Goal: Find contact information: Find contact information

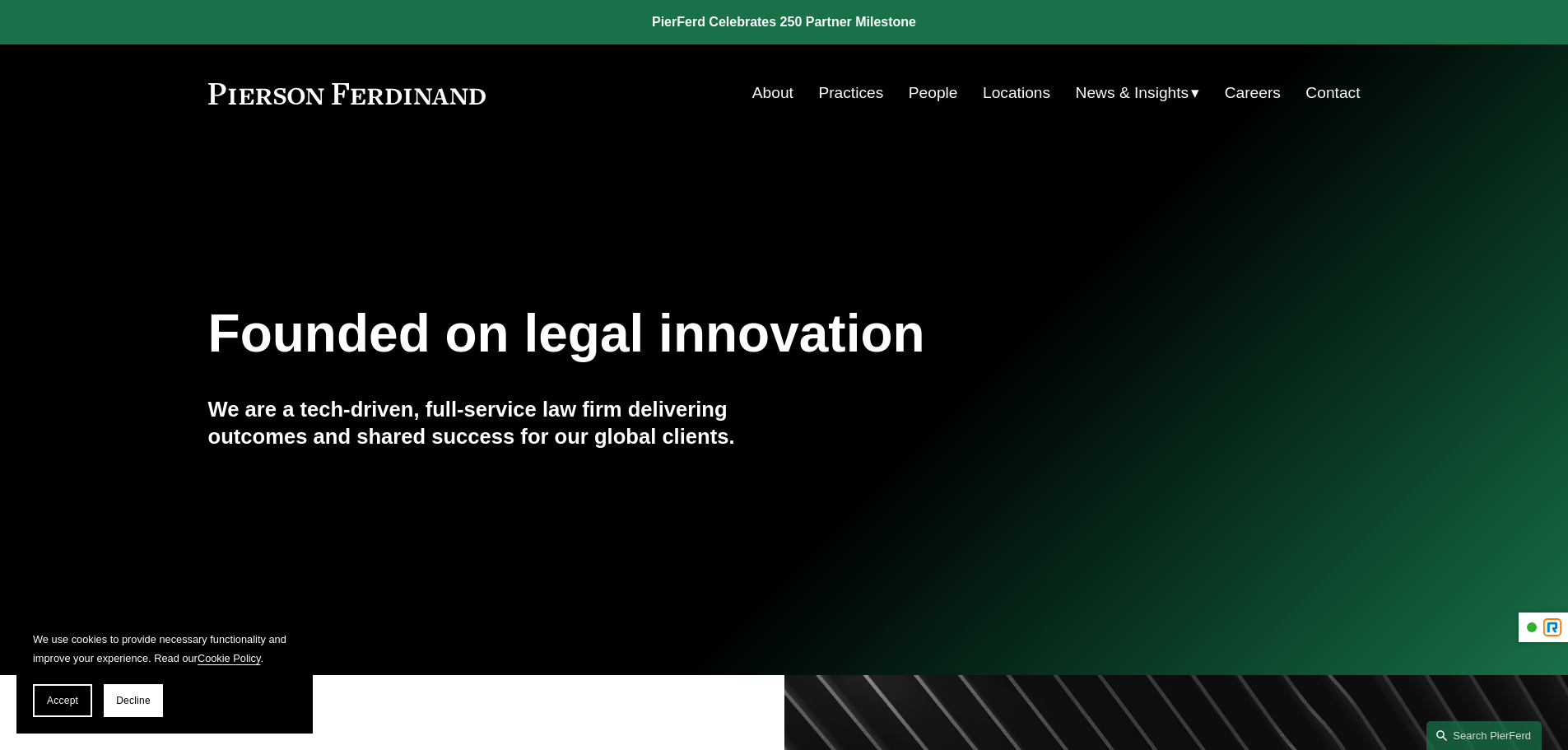
click at [933, 94] on link "People" at bounding box center [933, 93] width 49 height 32
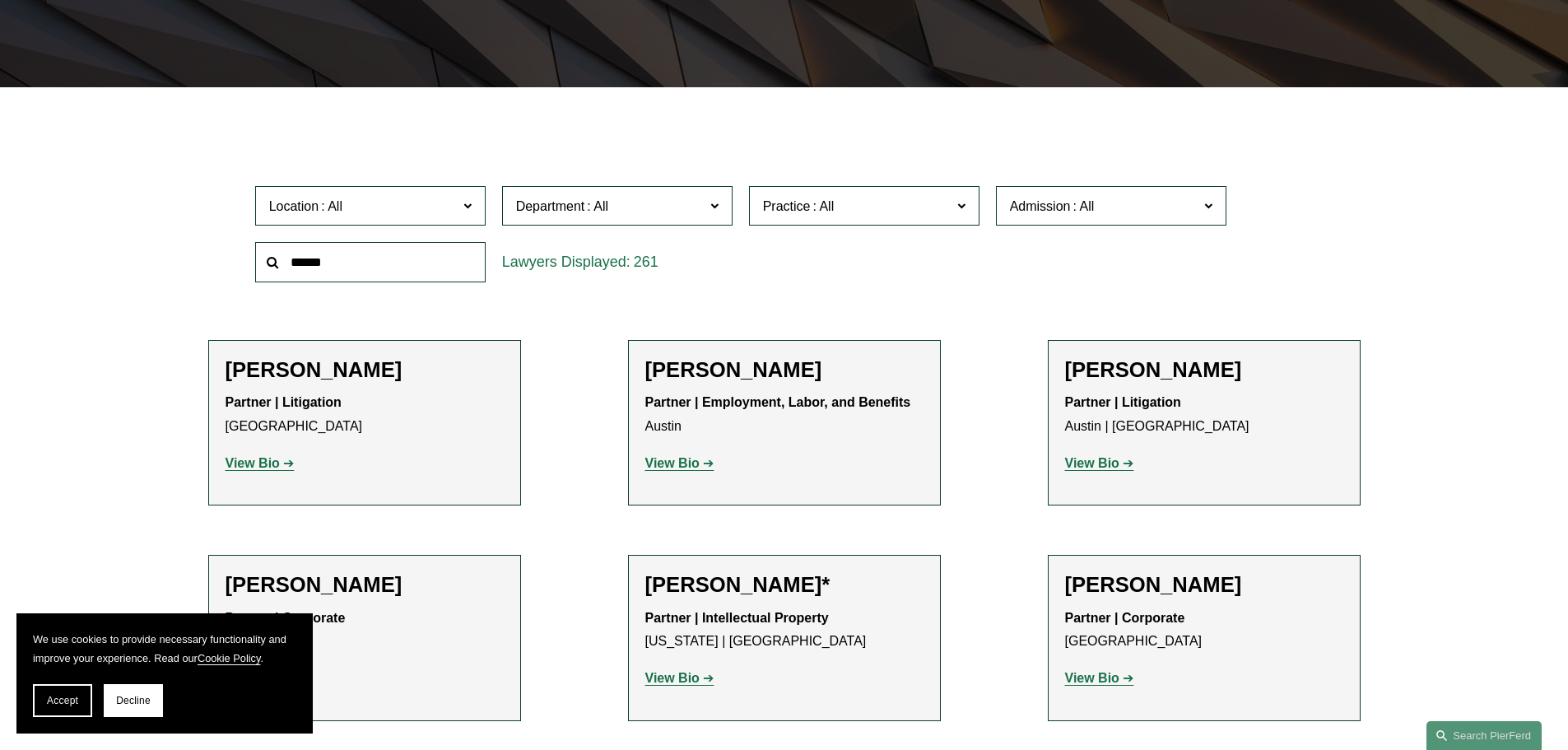
scroll to position [411, 0]
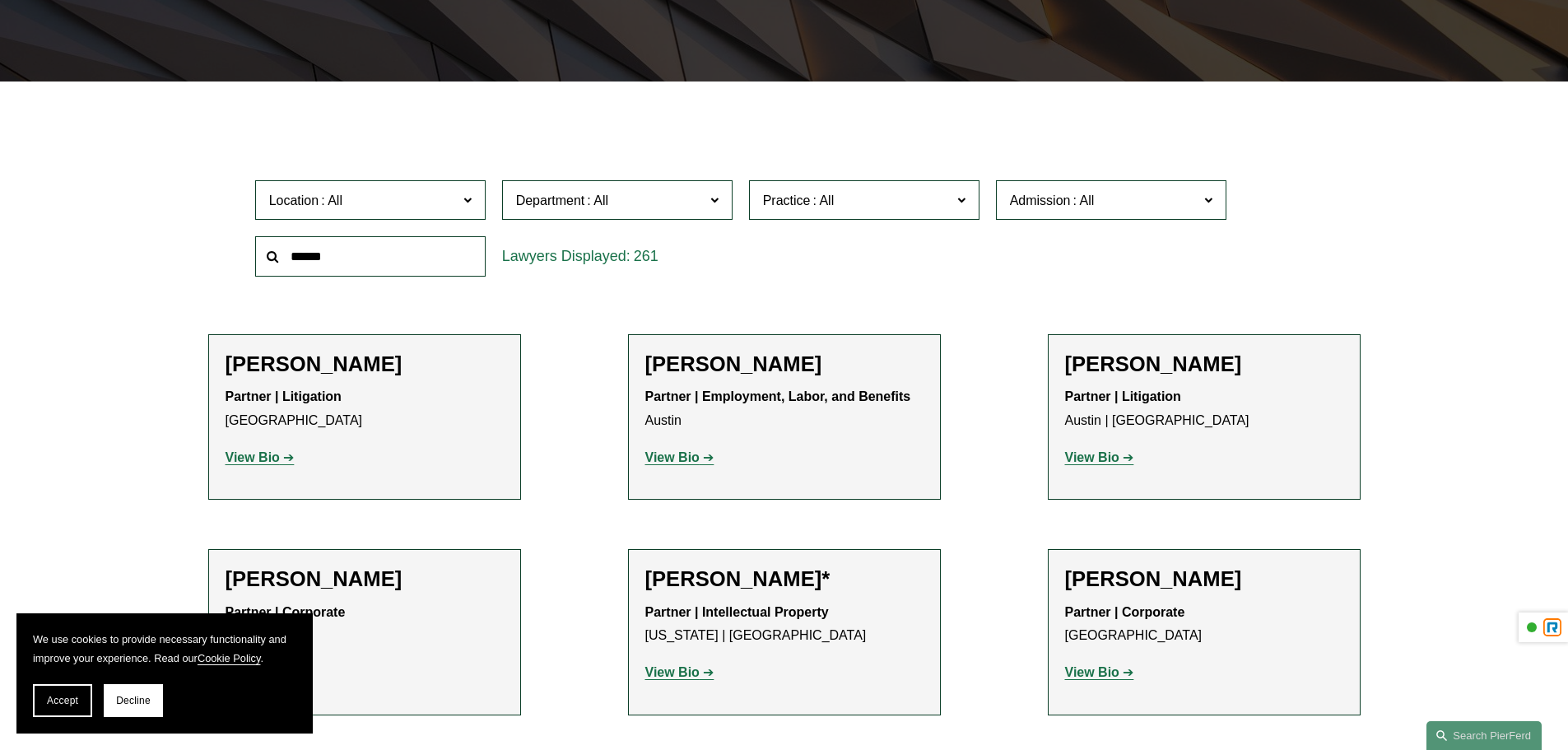
click at [732, 194] on label "Department" at bounding box center [617, 200] width 230 height 40
click at [842, 251] on div "Location All Atlanta Austin Boston Charlotte Chicago Cincinnati Cleveland Colum…" at bounding box center [784, 228] width 1076 height 113
click at [425, 212] on span "Location" at bounding box center [364, 199] width 188 height 22
click at [0, 0] on link "Philadelphia" at bounding box center [0, 0] width 0 height 0
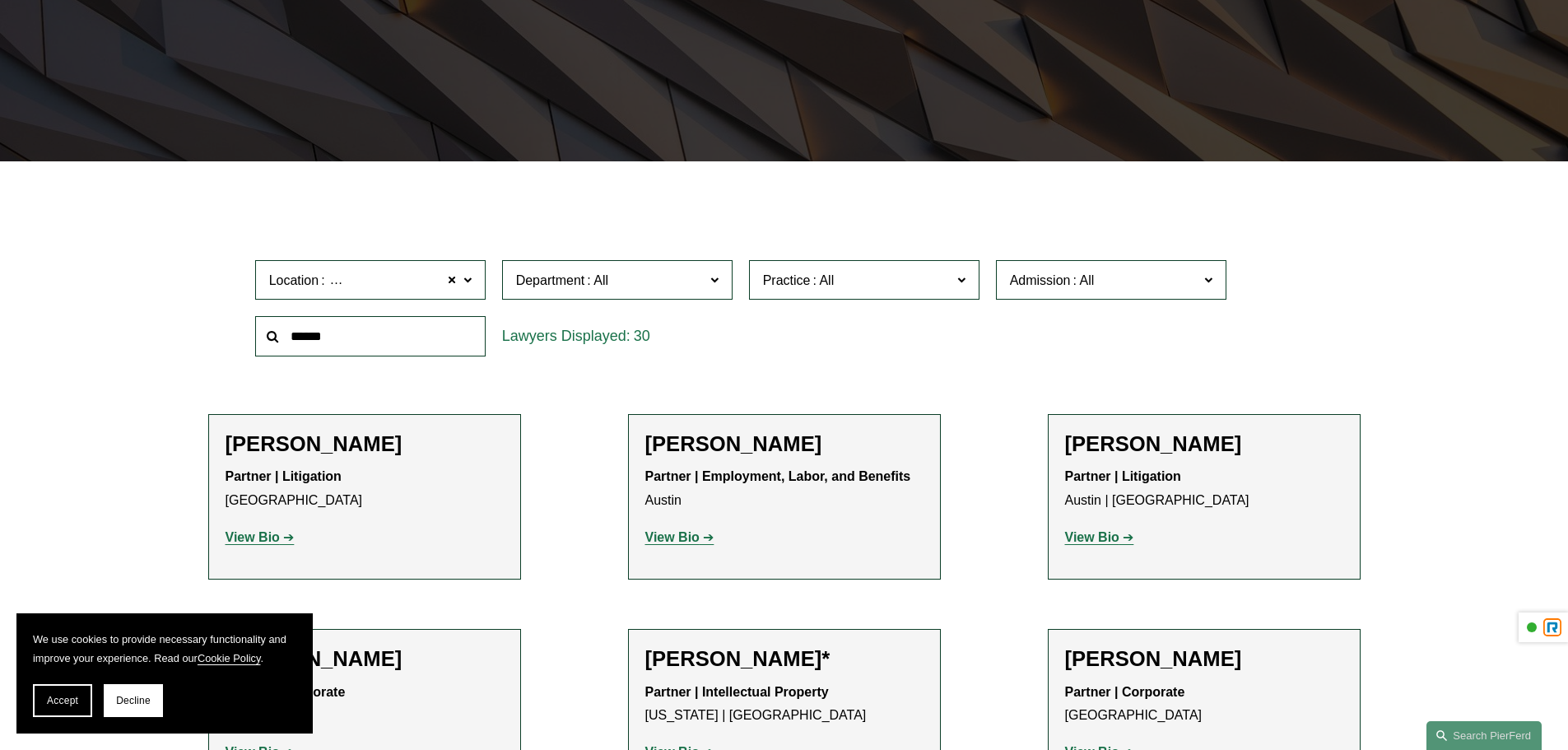
scroll to position [329, 0]
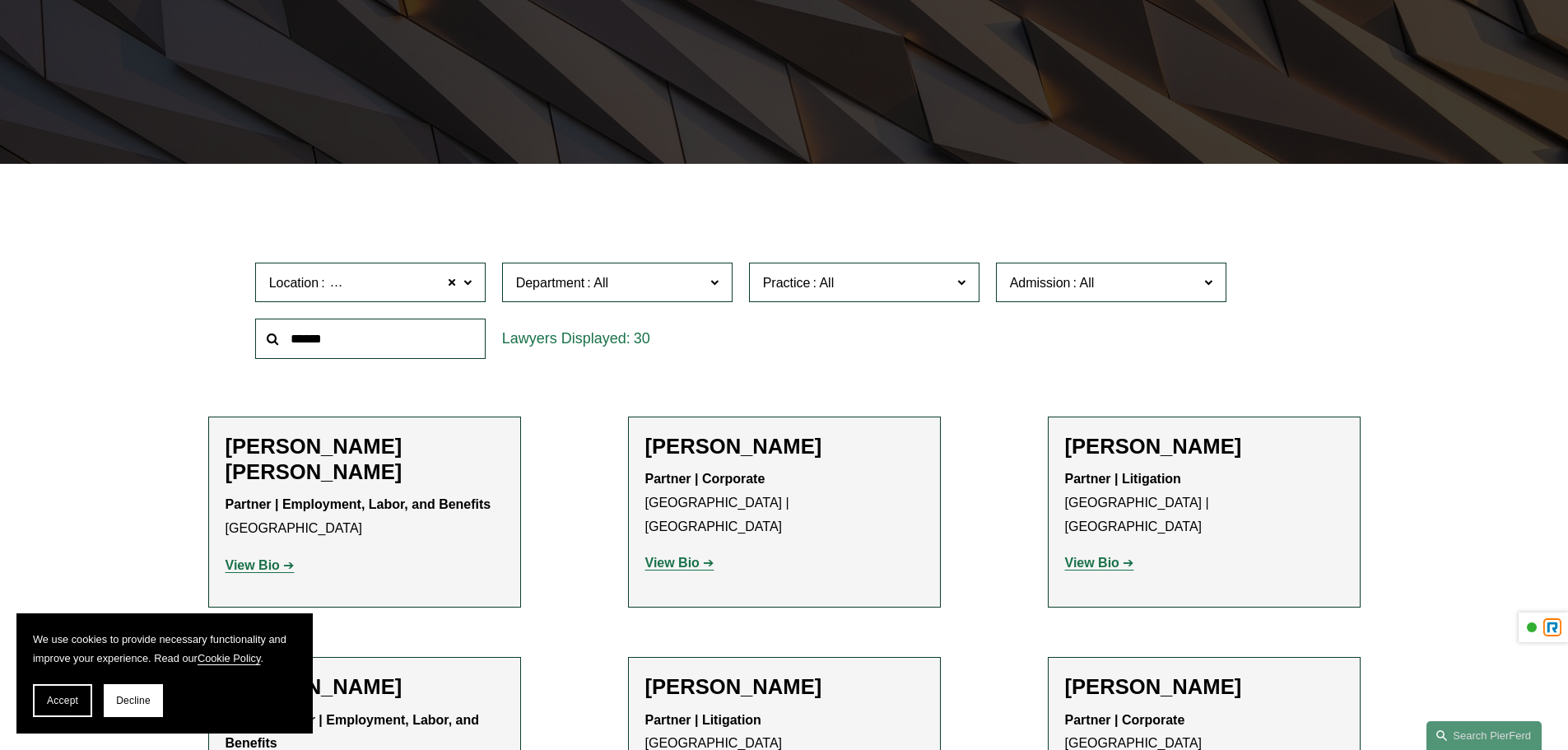
click at [1331, 255] on div "Location Philadelphia Philadelphia All Atlanta Austin Boston Charlotte Chicago …" at bounding box center [784, 311] width 1152 height 113
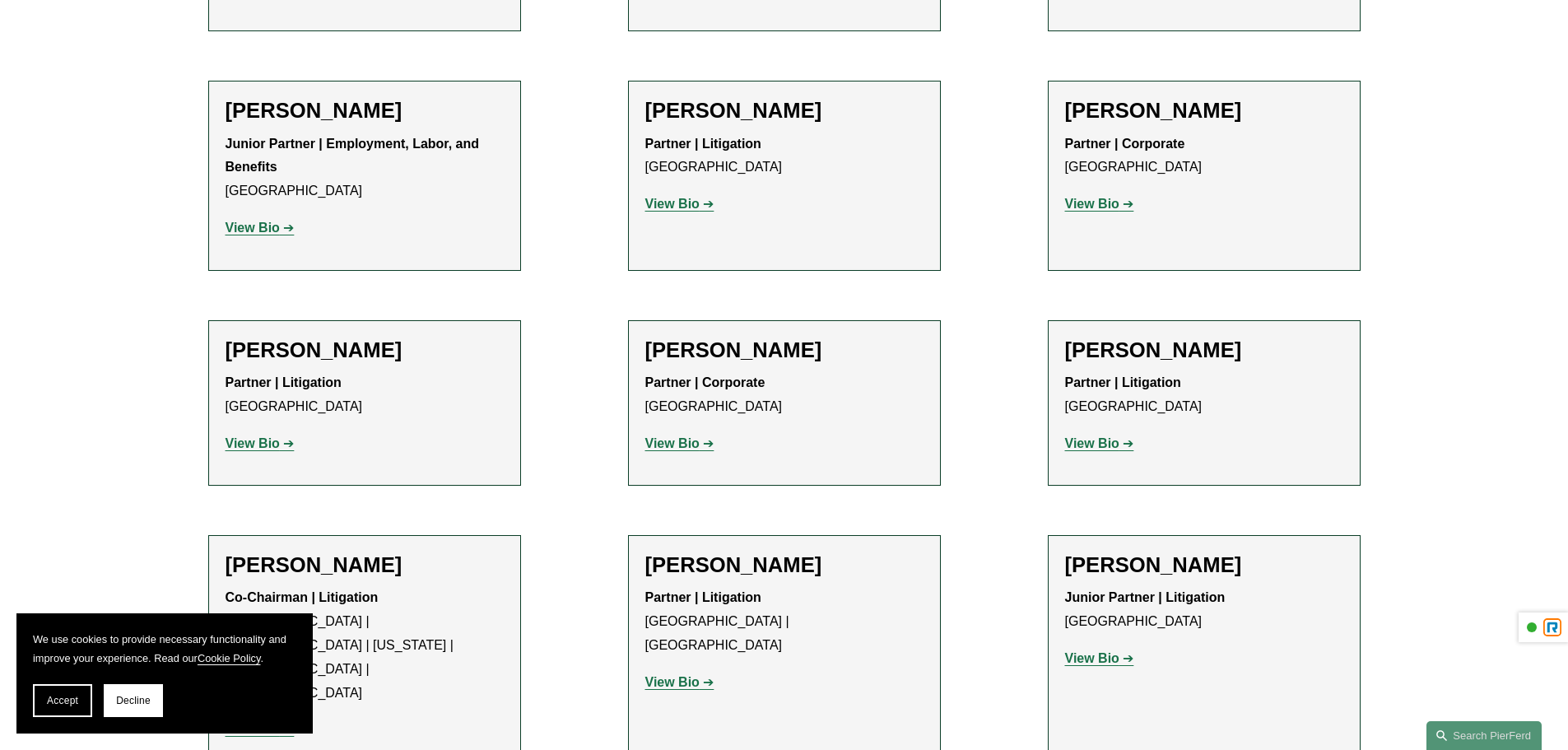
scroll to position [1152, 0]
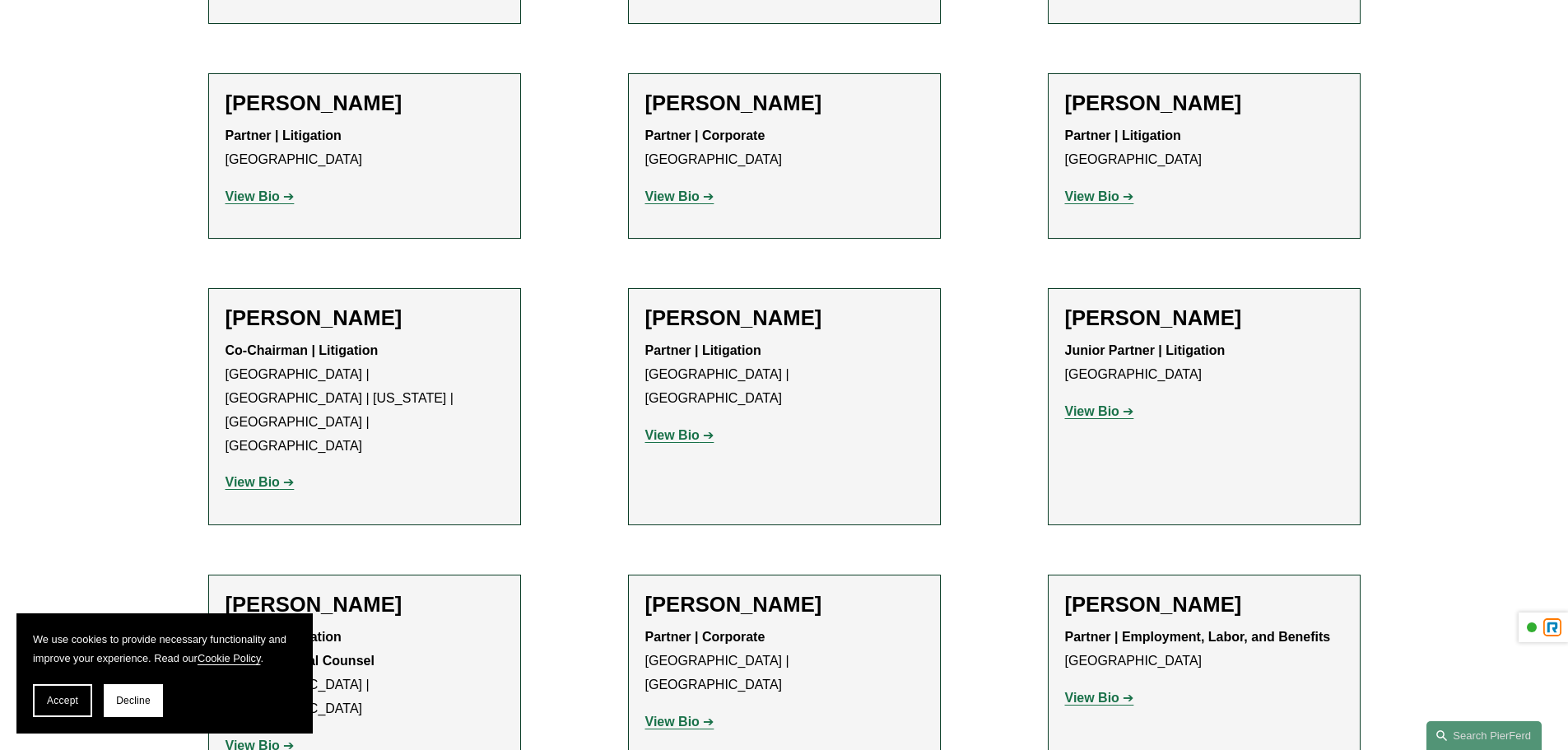
click at [677, 428] on strong "View Bio" at bounding box center [673, 434] width 55 height 14
click at [1105, 200] on strong "View Bio" at bounding box center [1092, 196] width 55 height 14
click at [687, 428] on strong "View Bio" at bounding box center [673, 434] width 55 height 14
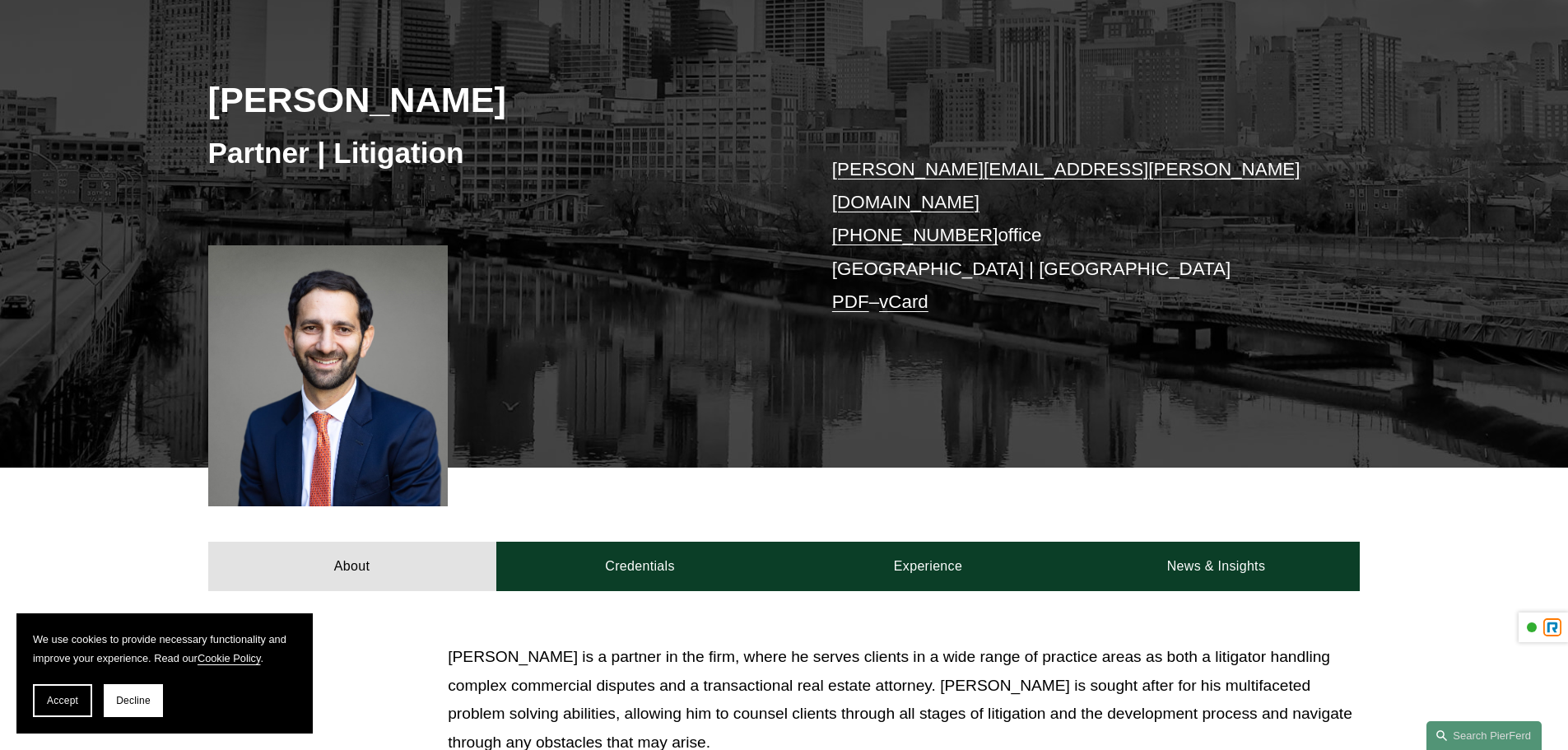
scroll to position [246, 0]
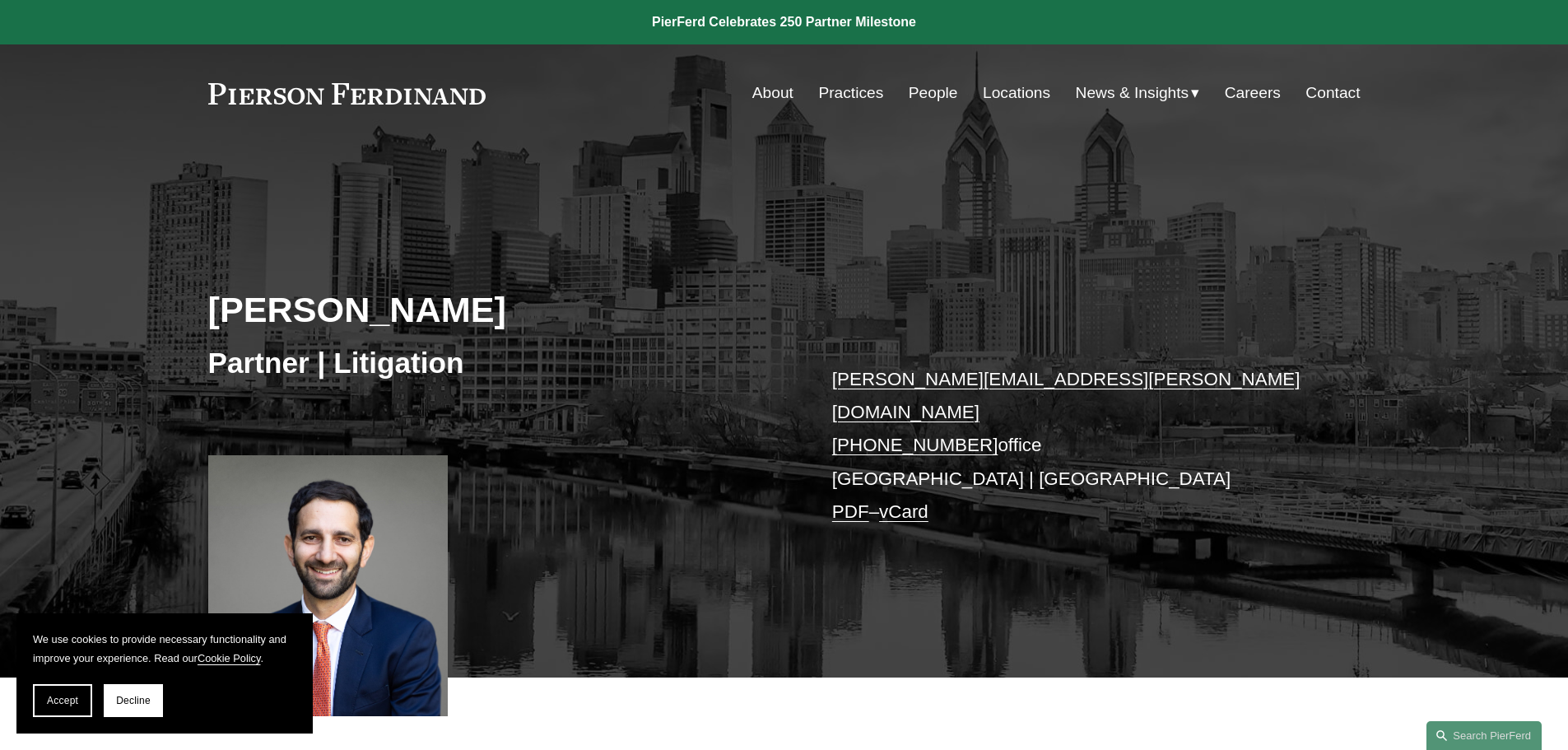
scroll to position [165, 0]
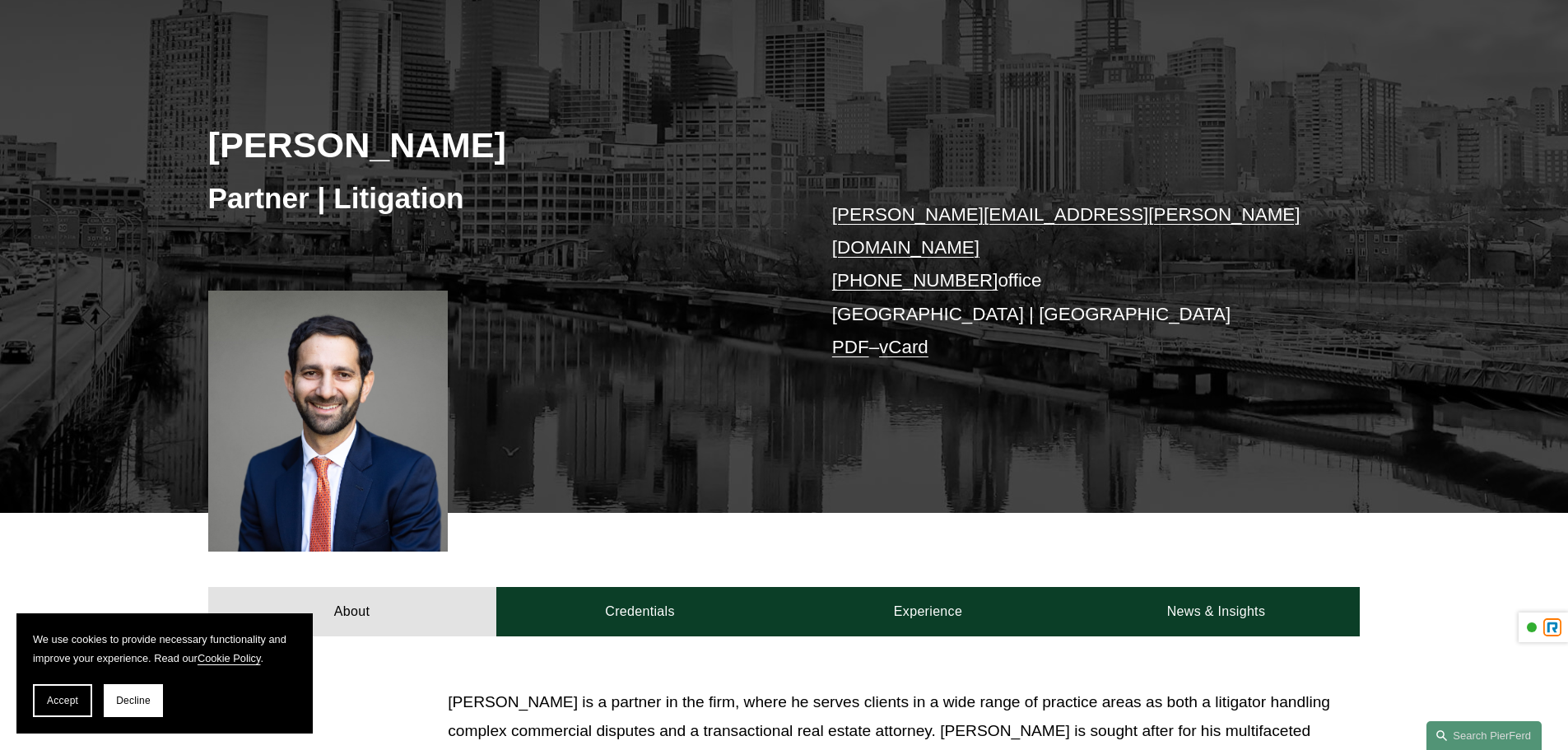
click at [136, 703] on span "Decline" at bounding box center [133, 700] width 35 height 12
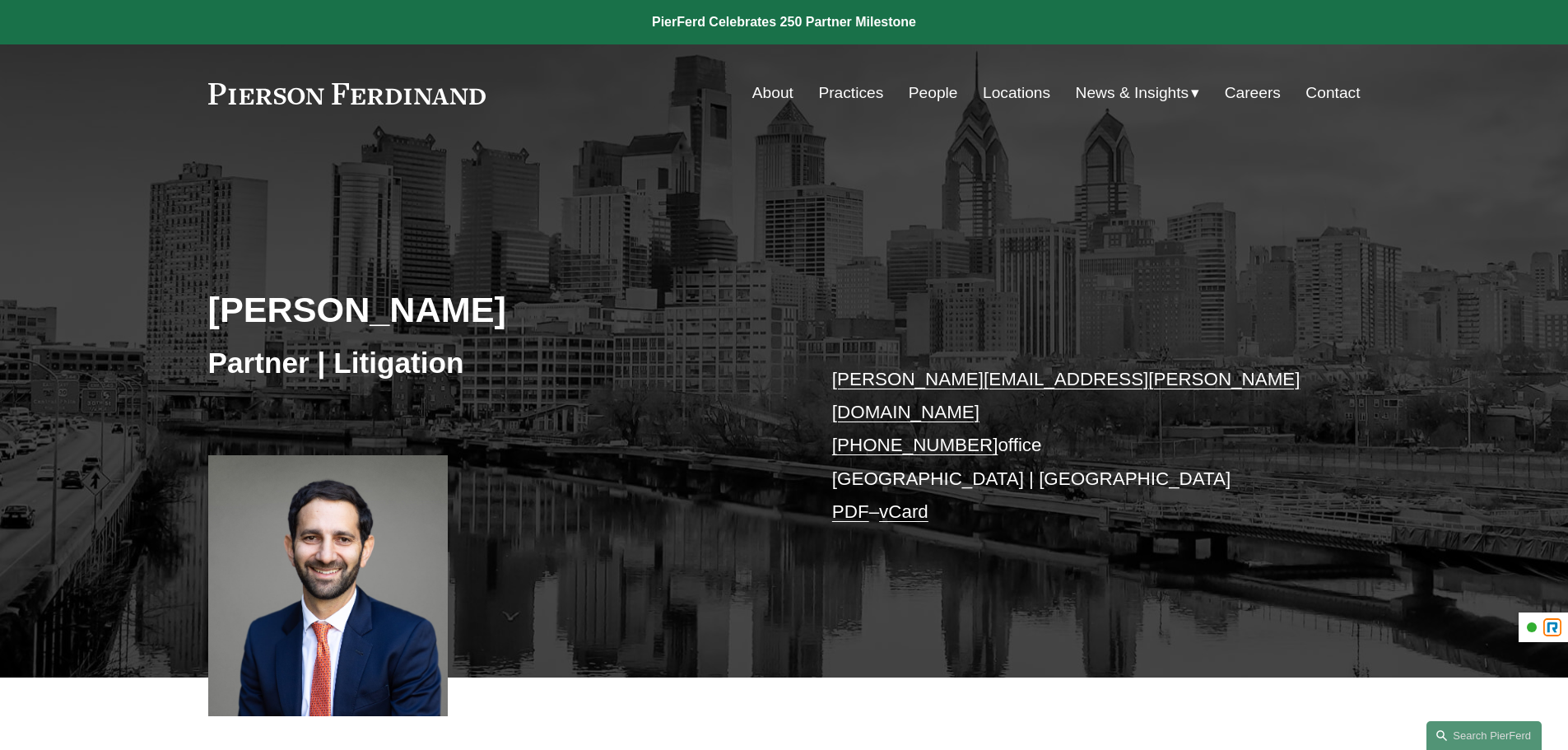
scroll to position [411, 0]
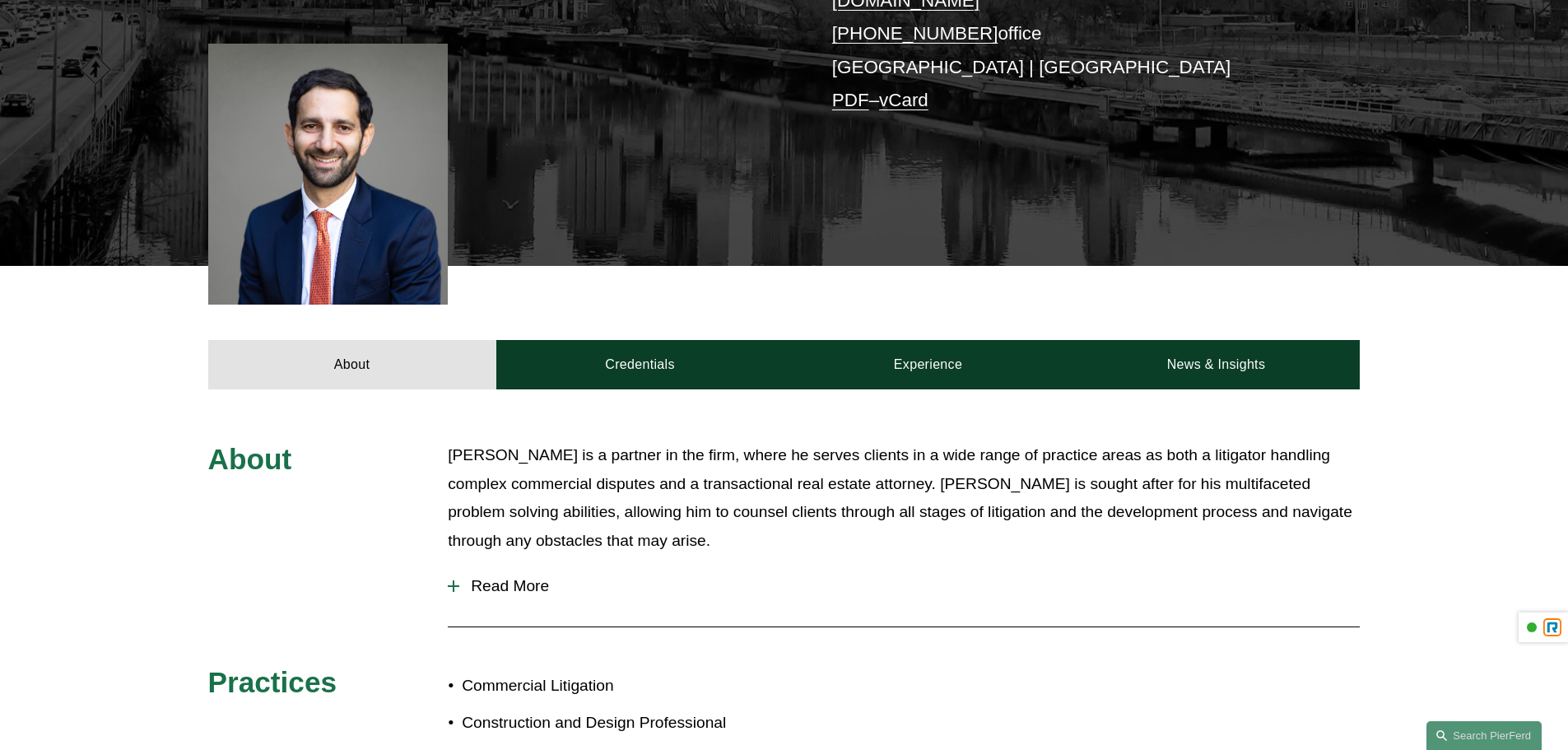
click at [772, 487] on p "Eric is a partner in the firm, where he serves clients in a wide range of pract…" at bounding box center [904, 498] width 913 height 113
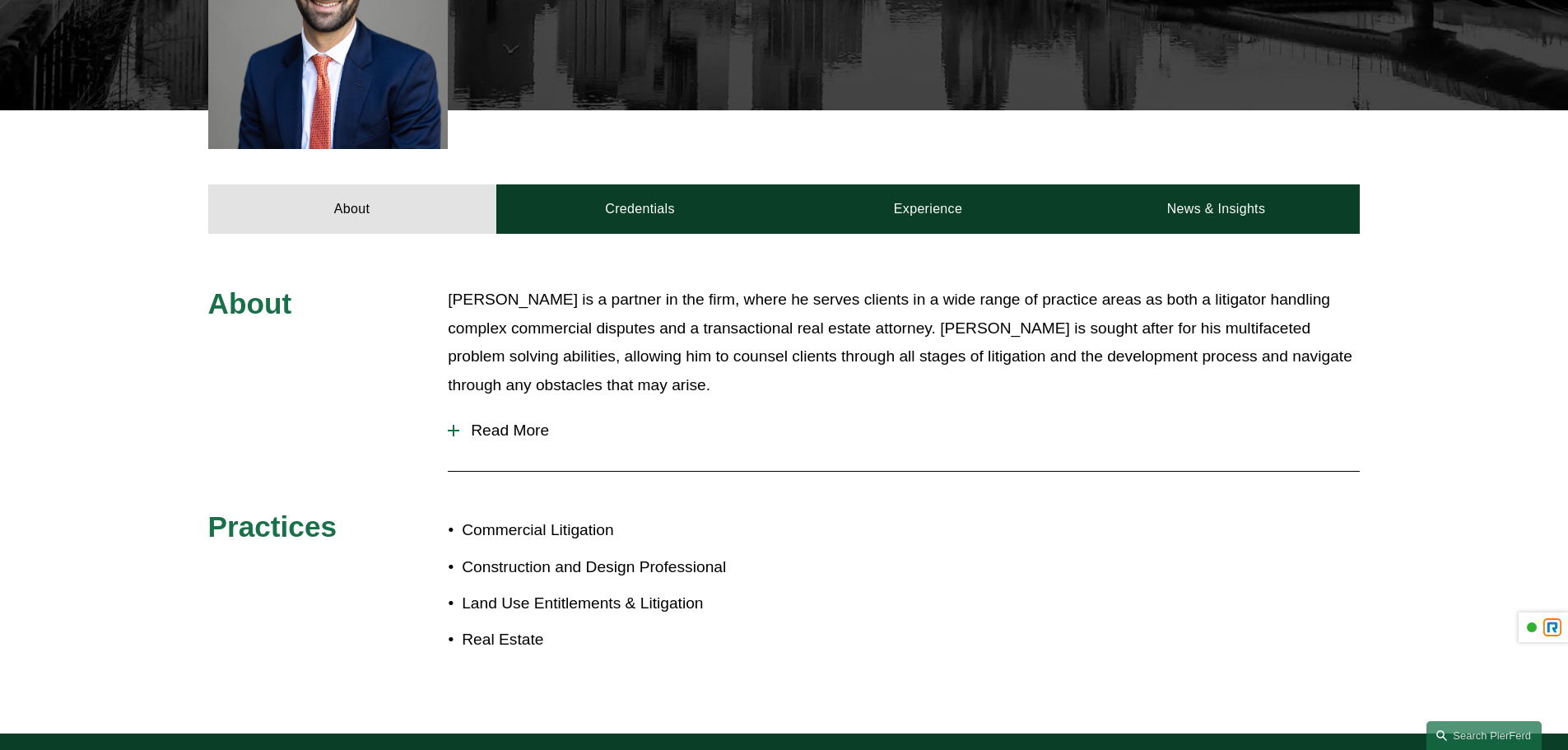
scroll to position [171, 0]
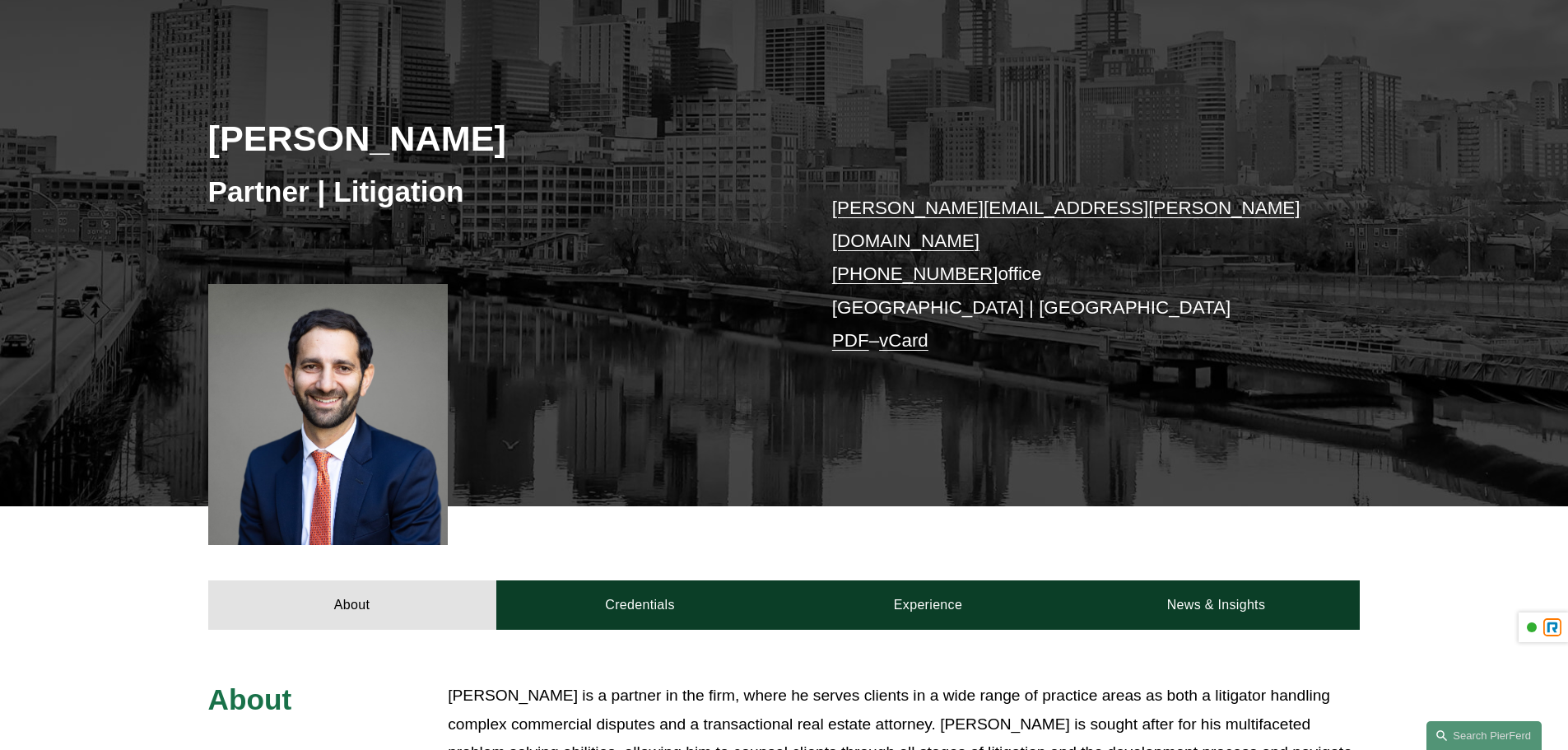
click at [744, 403] on div "Eric B. Freedman Partner | Litigation eric.freedman@pierferd.com +1.215.352.356…" at bounding box center [784, 262] width 1568 height 488
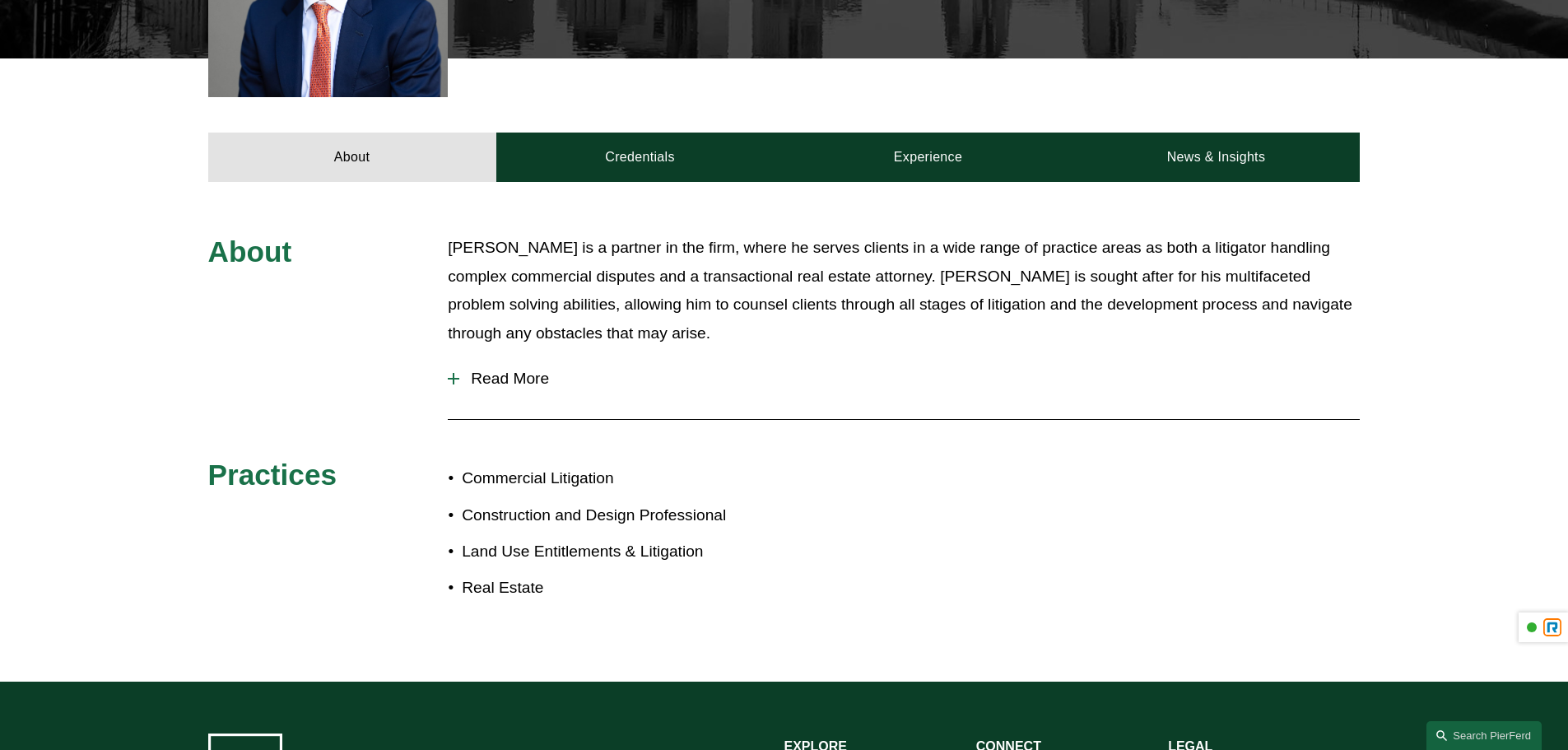
scroll to position [658, 0]
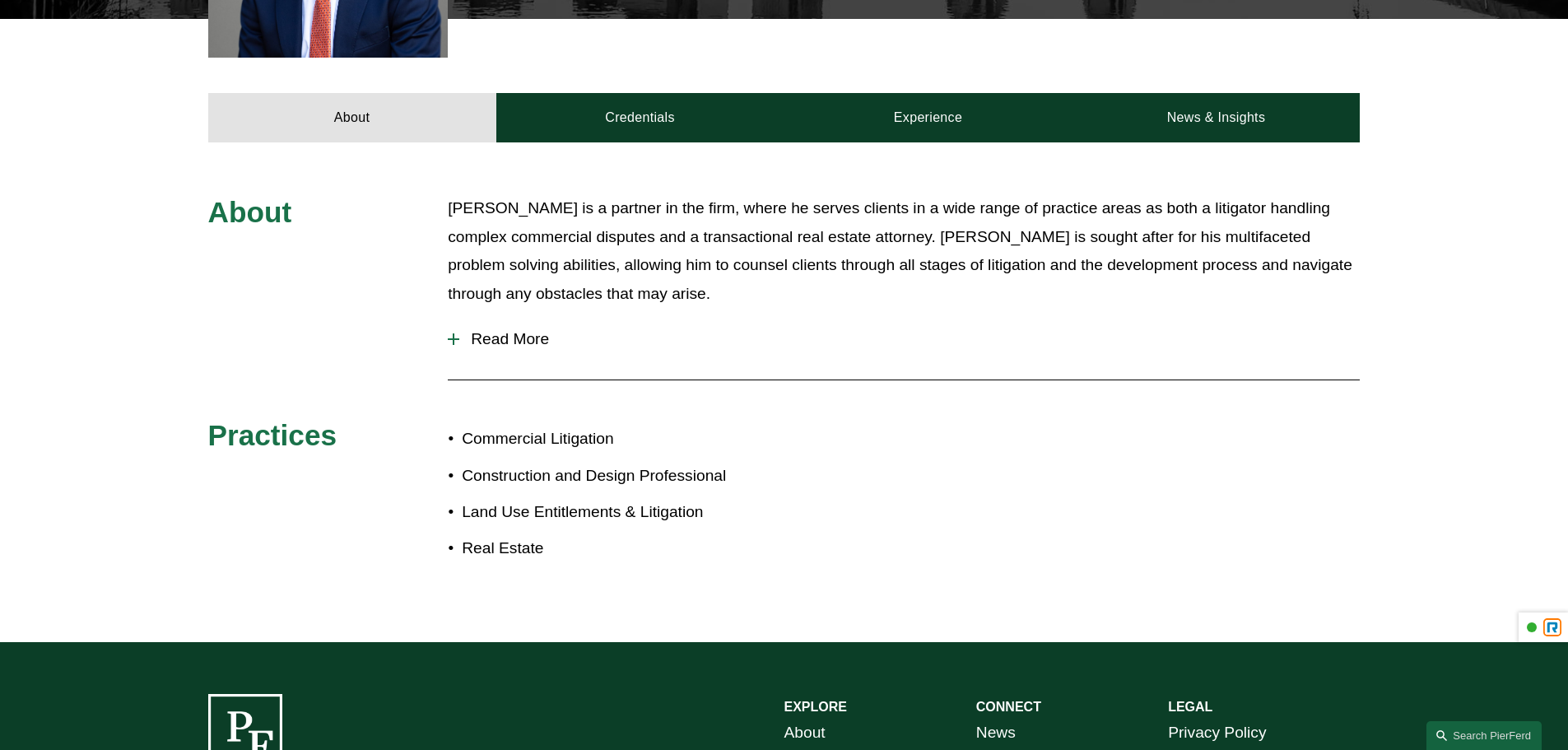
click at [960, 351] on div "Read More In his current practice, Eric represents clients spanning from indivi…" at bounding box center [904, 341] width 913 height 49
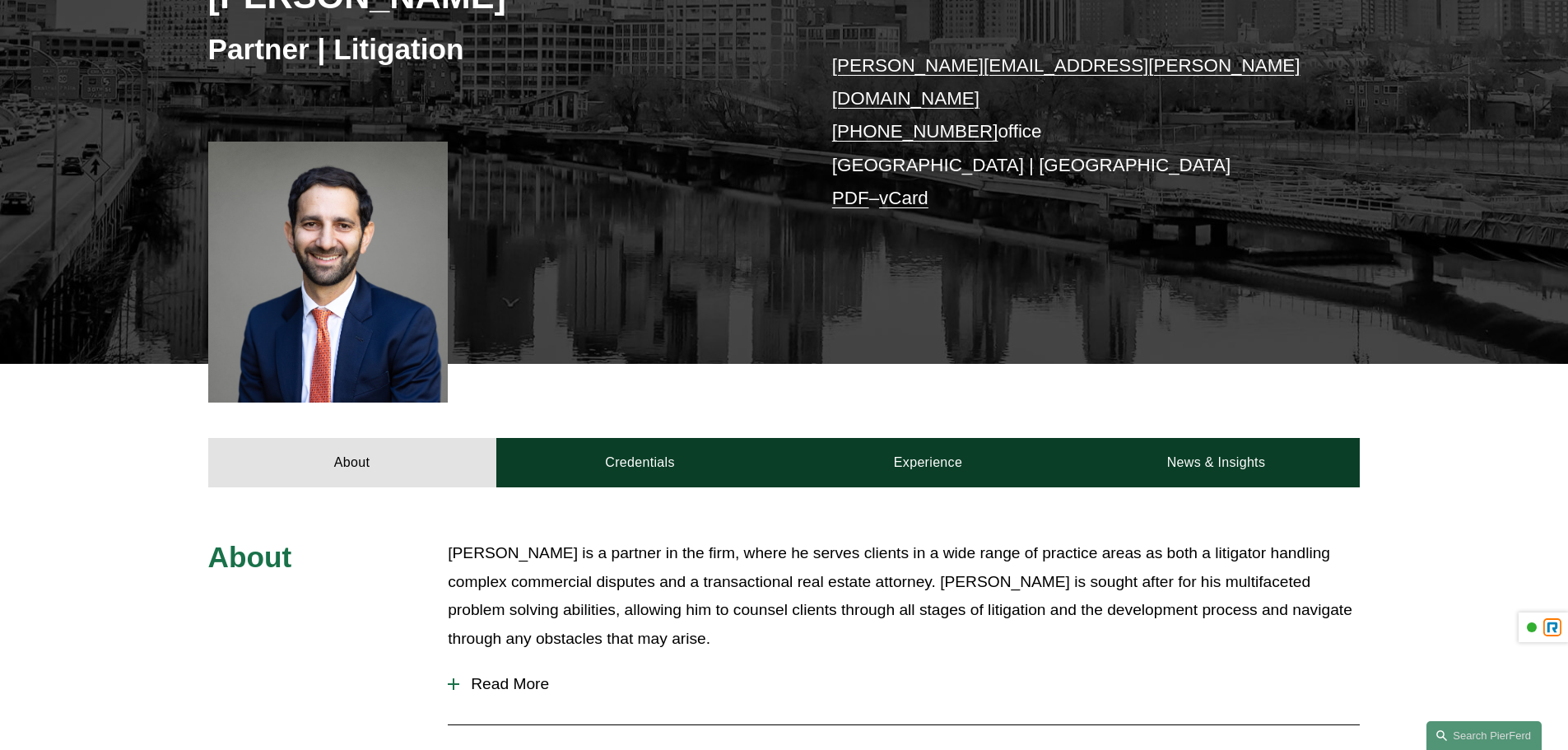
scroll to position [329, 0]
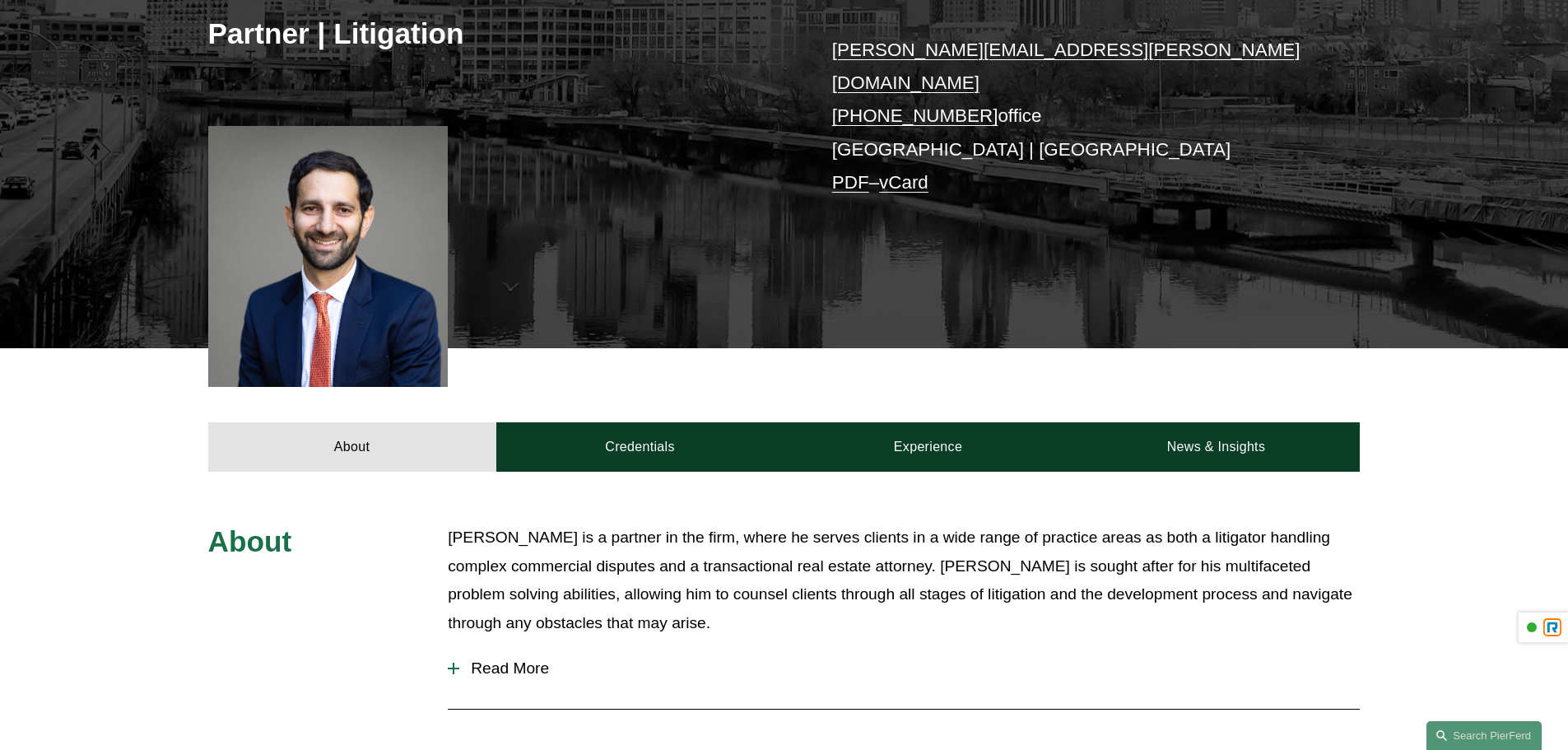
click at [1205, 296] on div "Eric B. Freedman Partner | Litigation eric.freedman@pierferd.com +1.215.352.356…" at bounding box center [784, 104] width 1568 height 488
click at [681, 279] on div "Eric B. Freedman Partner | Litigation eric.freedman@pierferd.com +1.215.352.356…" at bounding box center [784, 104] width 1568 height 488
click at [1010, 82] on icon at bounding box center [1010, 82] width 14 height 14
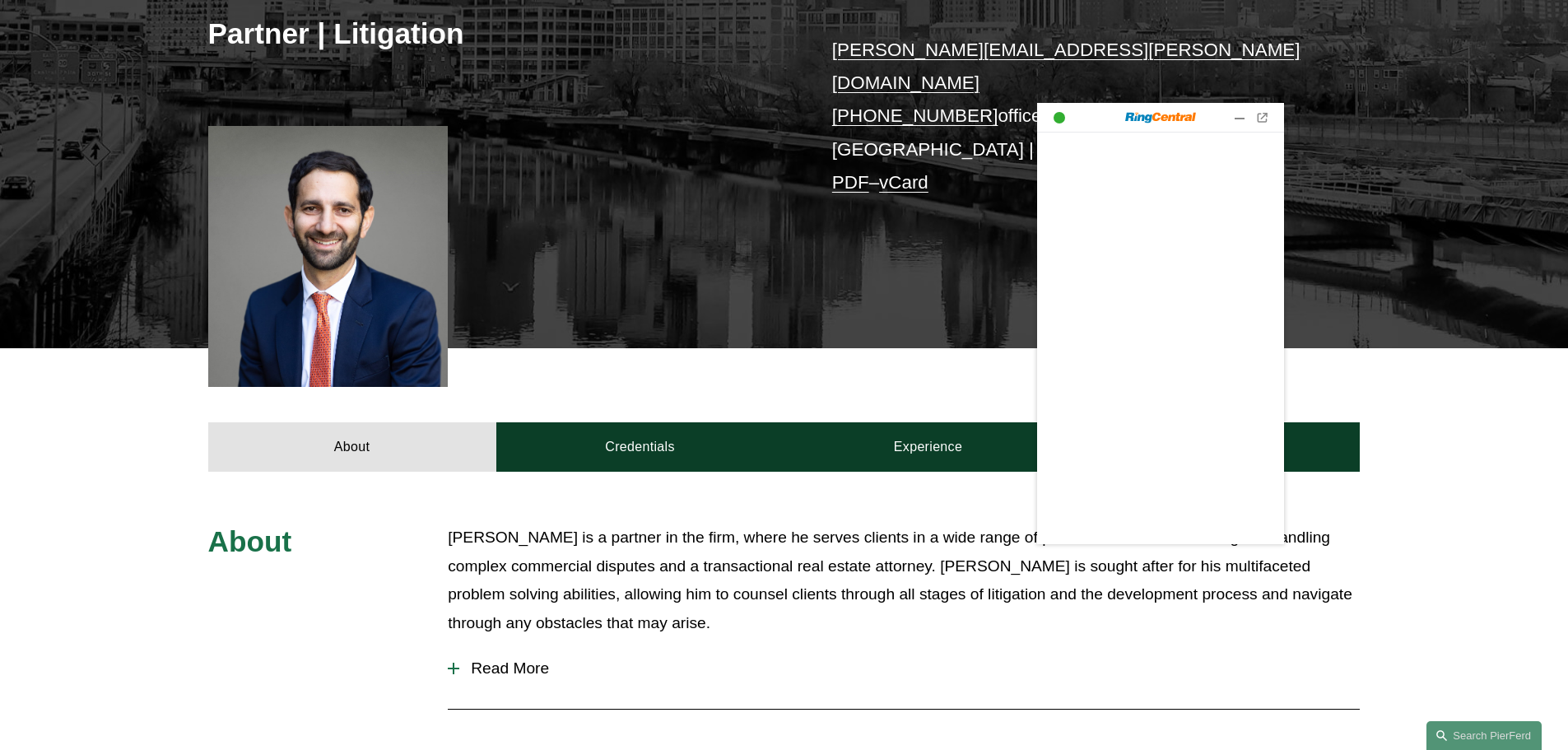
scroll to position [0, 0]
drag, startPoint x: 1232, startPoint y: 115, endPoint x: 1182, endPoint y: 114, distance: 50.0
click at [1232, 115] on div at bounding box center [1240, 117] width 16 height 16
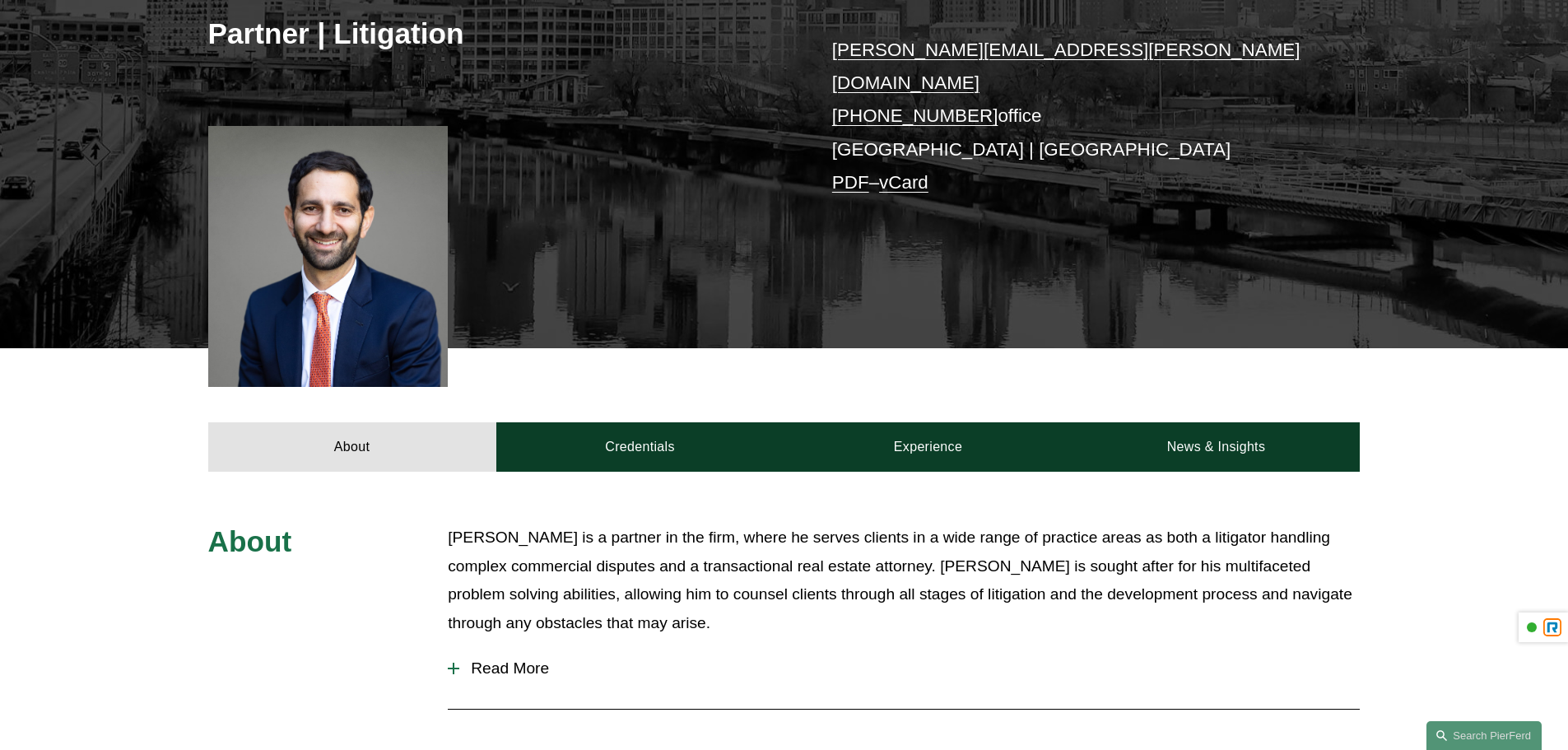
click at [971, 50] on link "eric.freedman@pierferd.com" at bounding box center [1066, 66] width 468 height 54
click at [940, 246] on div "Eric B. Freedman Partner | Litigation eric.freedman@pierferd.com +1.215.352.356…" at bounding box center [784, 104] width 1568 height 488
click at [1000, 551] on p "Eric is a partner in the firm, where he serves clients in a wide range of pract…" at bounding box center [904, 580] width 913 height 113
